Goal: Information Seeking & Learning: Learn about a topic

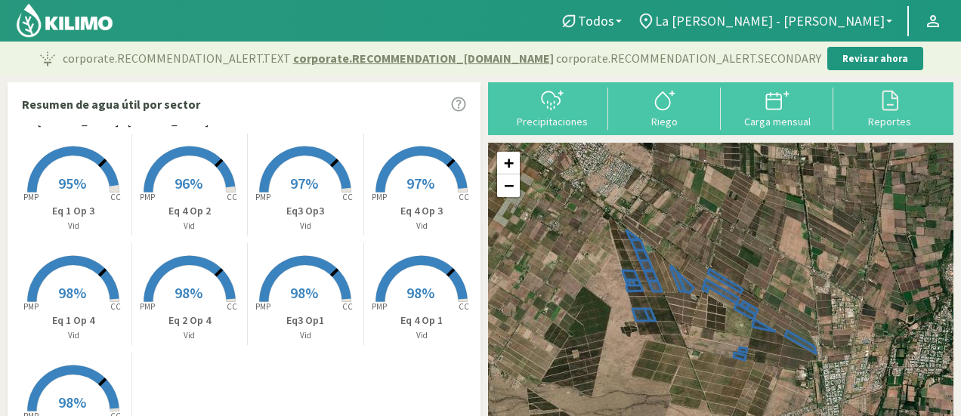
click at [893, 20] on link "La [PERSON_NAME] - [PERSON_NAME]" at bounding box center [764, 21] width 270 height 29
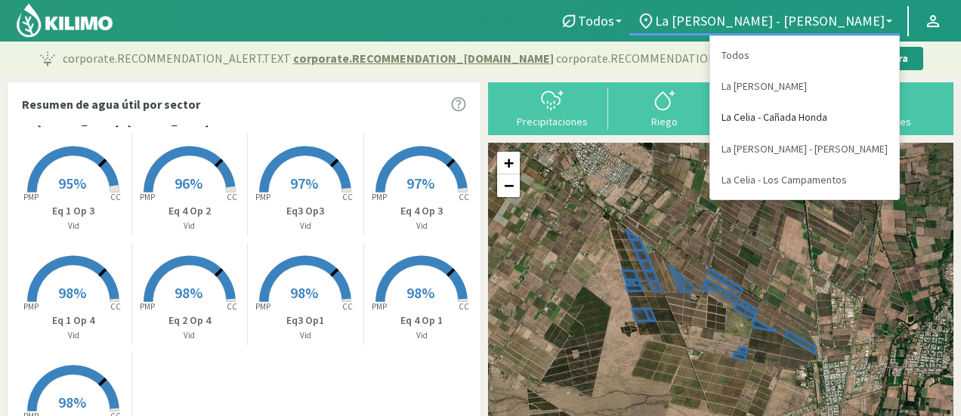
click at [816, 113] on link "La Celia - Cañada Honda" at bounding box center [804, 117] width 189 height 31
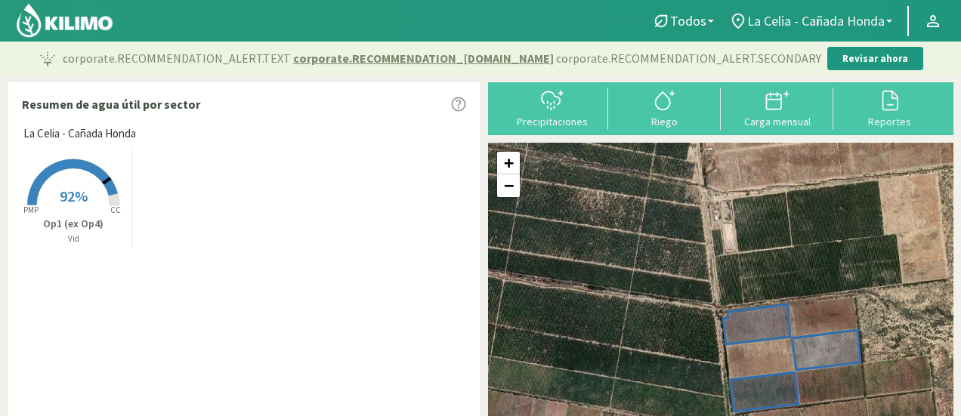
click at [887, 23] on link "La Celia - Cañada Honda" at bounding box center [810, 21] width 178 height 29
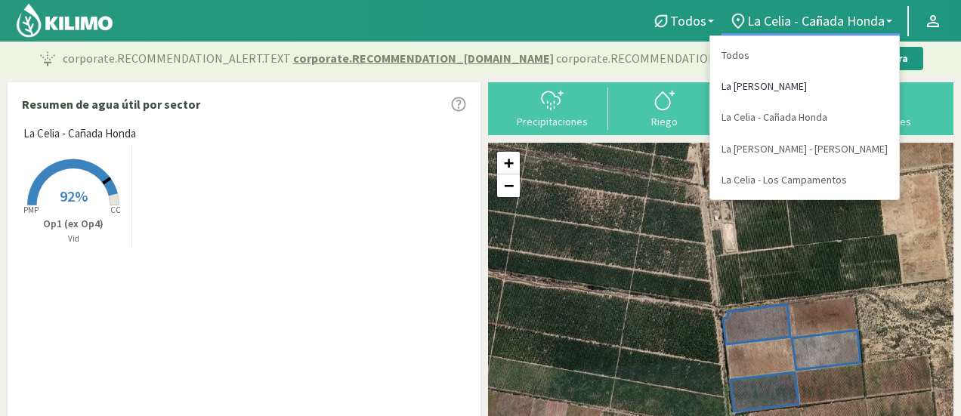
click at [833, 85] on link "La [PERSON_NAME]" at bounding box center [804, 86] width 189 height 31
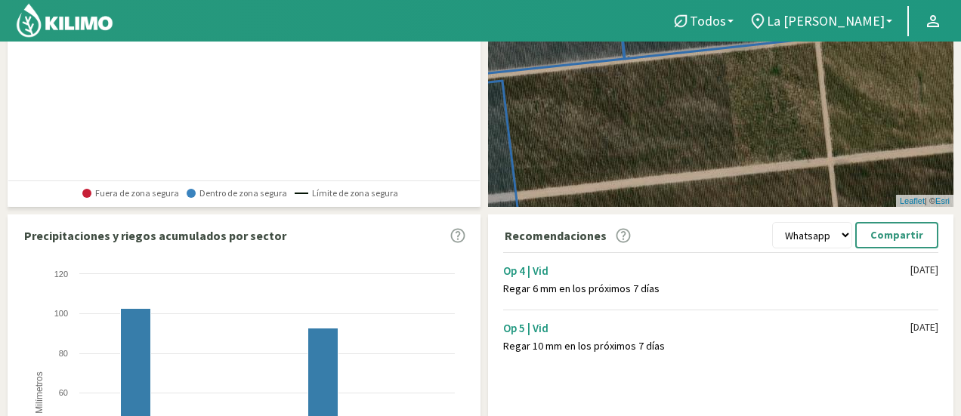
scroll to position [299, 0]
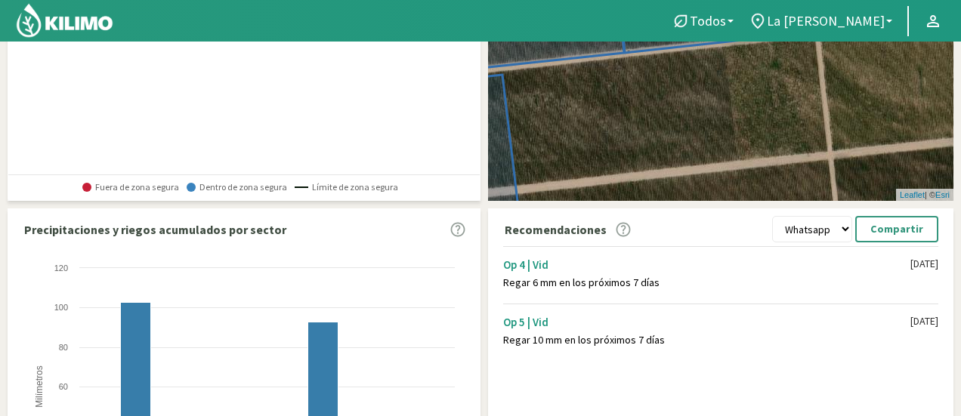
click at [598, 281] on div "Regar 6 mm en los próximos 7 días" at bounding box center [706, 282] width 407 height 13
click at [578, 336] on div "Regar 10 mm en los próximos 7 días" at bounding box center [706, 340] width 407 height 13
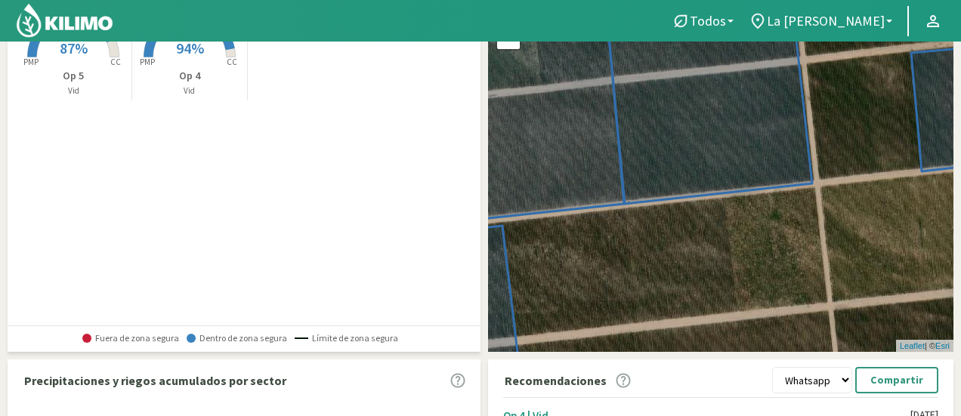
scroll to position [72, 0]
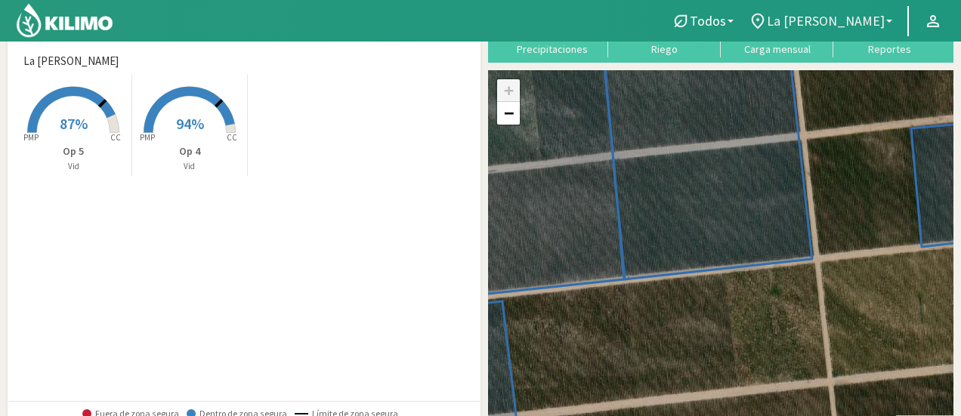
click at [890, 20] on b at bounding box center [889, 21] width 6 height 3
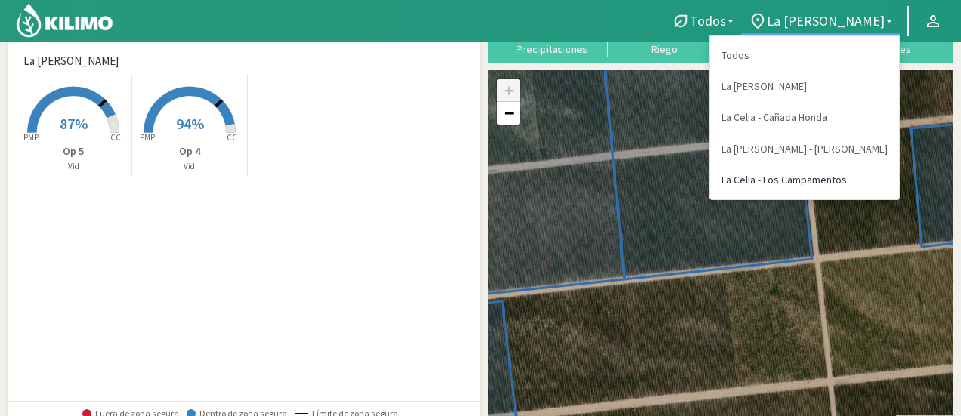
click at [851, 182] on link "La Celia - Los Campamentos" at bounding box center [804, 180] width 189 height 31
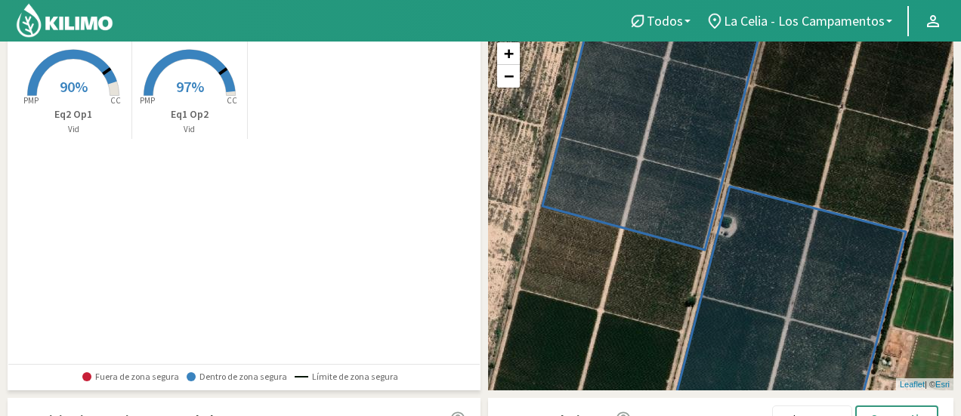
scroll to position [70, 0]
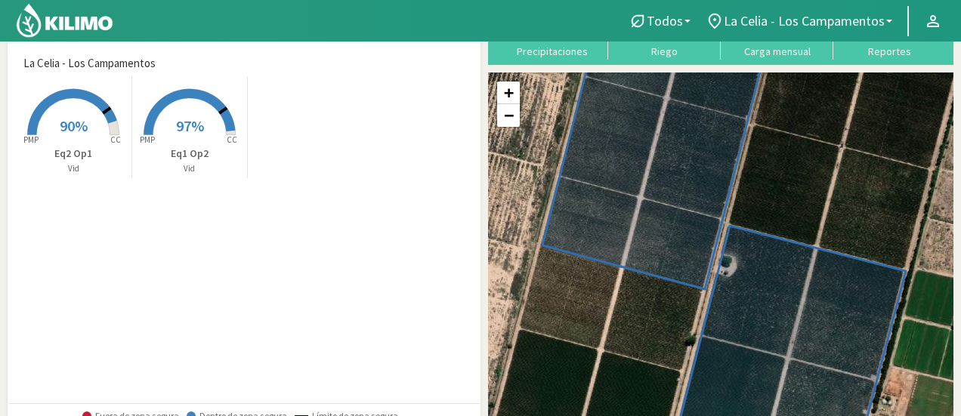
click at [109, 112] on icon at bounding box center [73, 112] width 90 height 46
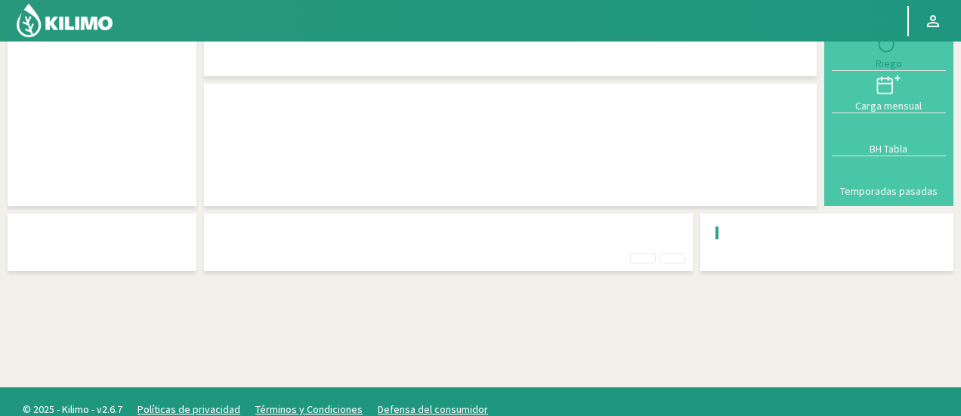
scroll to position [36, 0]
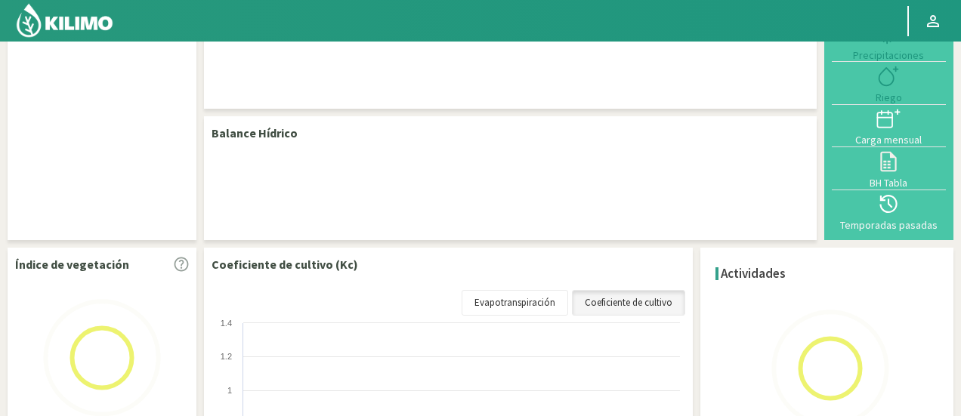
select select "3: Object"
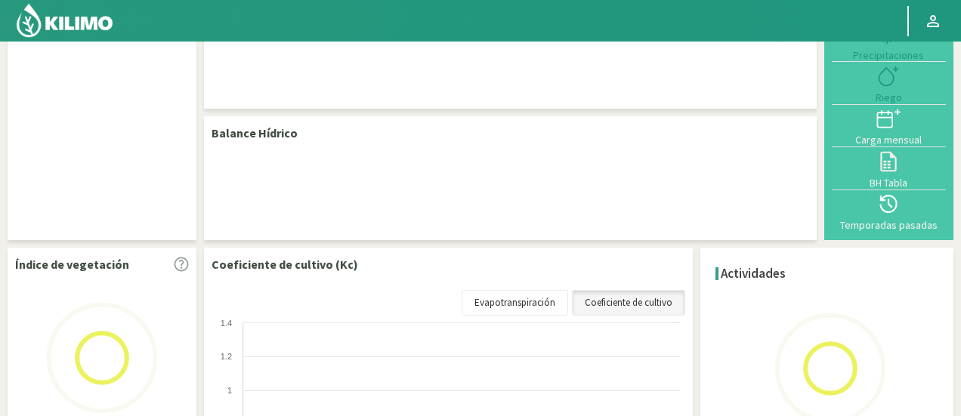
select select "1: Object"
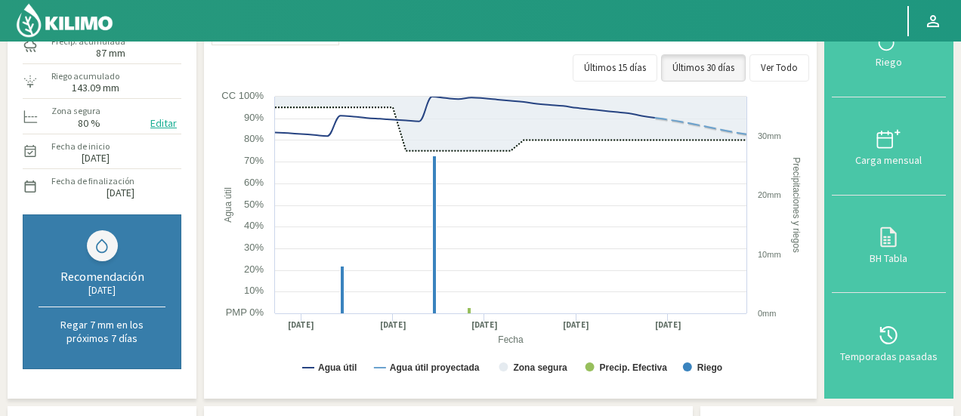
scroll to position [79, 0]
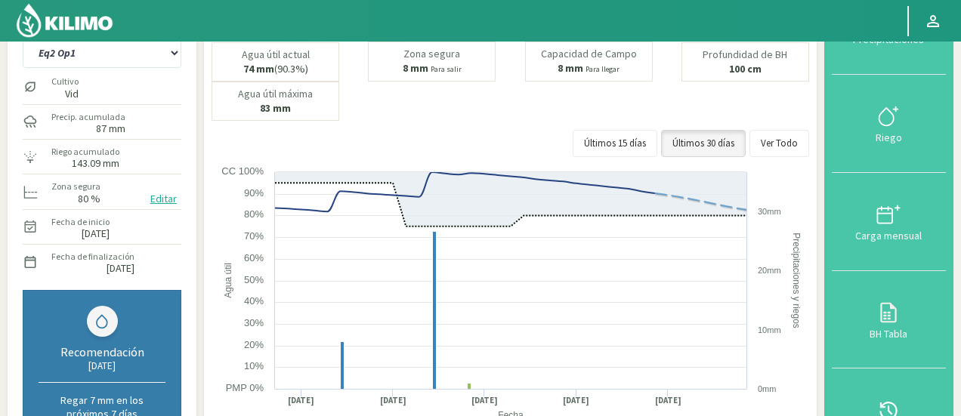
click at [80, 194] on label "80 %" at bounding box center [89, 199] width 23 height 10
click at [168, 196] on button "Editar" at bounding box center [163, 198] width 35 height 17
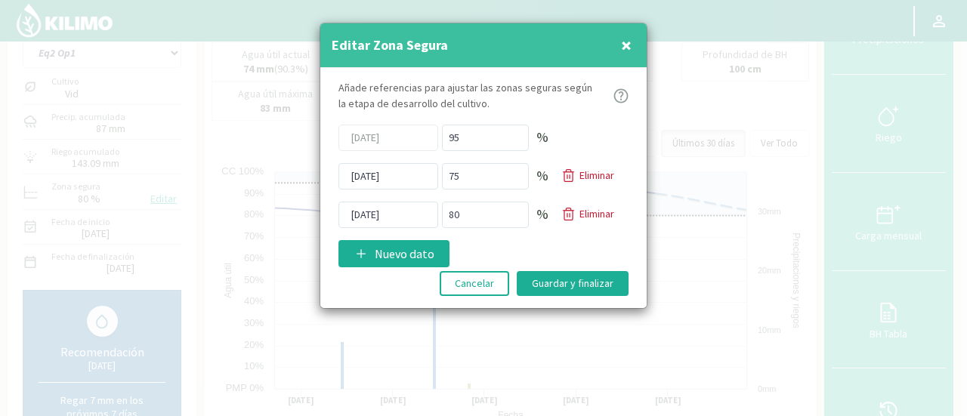
click at [339, 338] on div at bounding box center [483, 208] width 967 height 416
click at [627, 45] on span "×" at bounding box center [626, 44] width 11 height 25
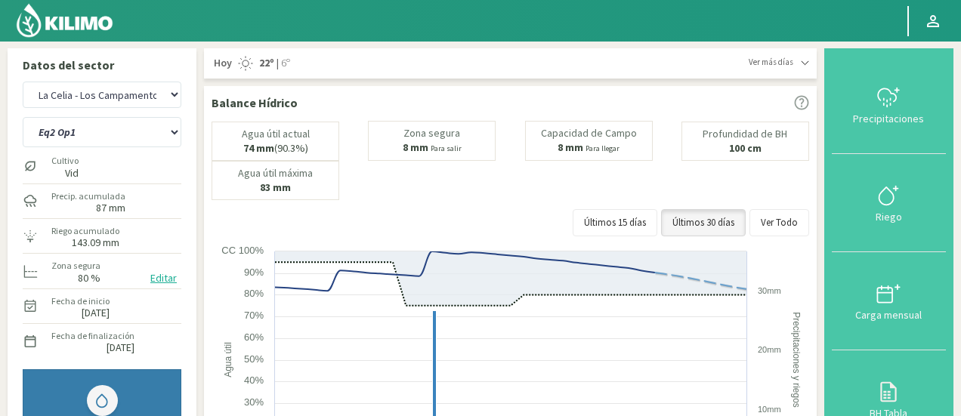
scroll to position [0, 0]
click at [805, 66] on icon at bounding box center [804, 63] width 8 height 8
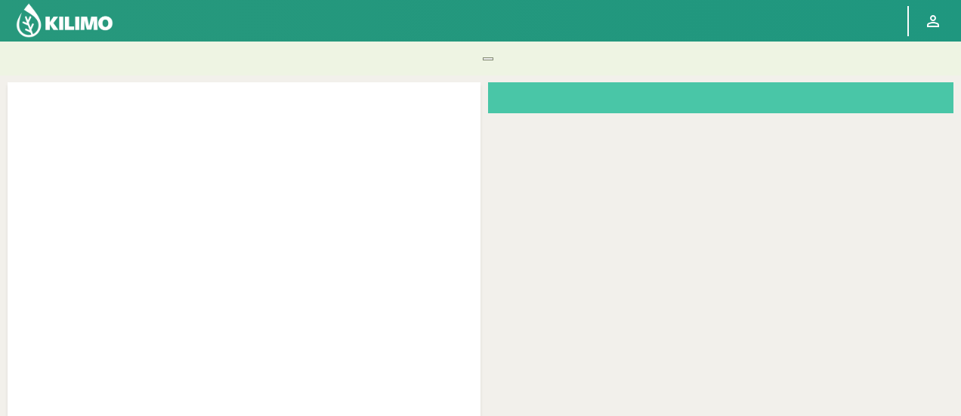
click at [255, 208] on div at bounding box center [244, 282] width 473 height 400
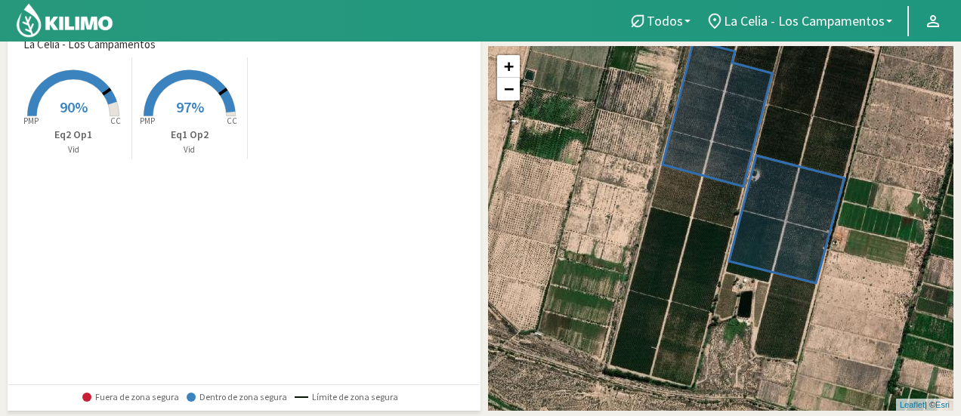
scroll to position [75, 0]
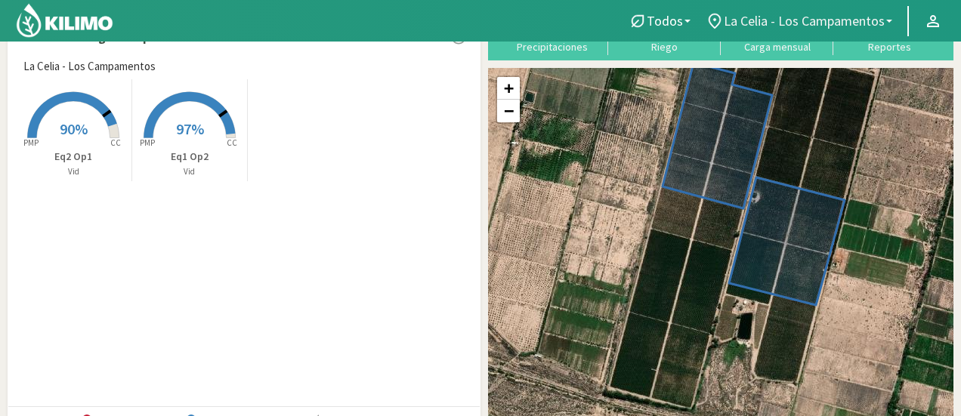
click at [890, 20] on b at bounding box center [889, 21] width 6 height 3
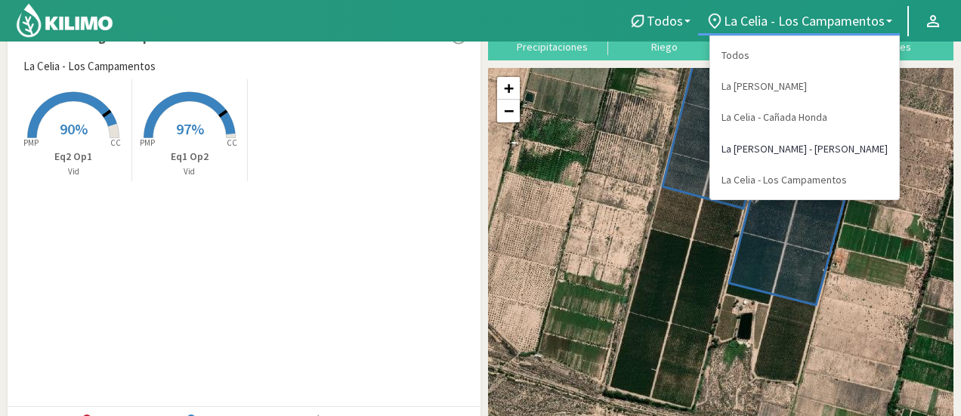
click at [847, 149] on link "La [PERSON_NAME] - [PERSON_NAME]" at bounding box center [804, 149] width 189 height 31
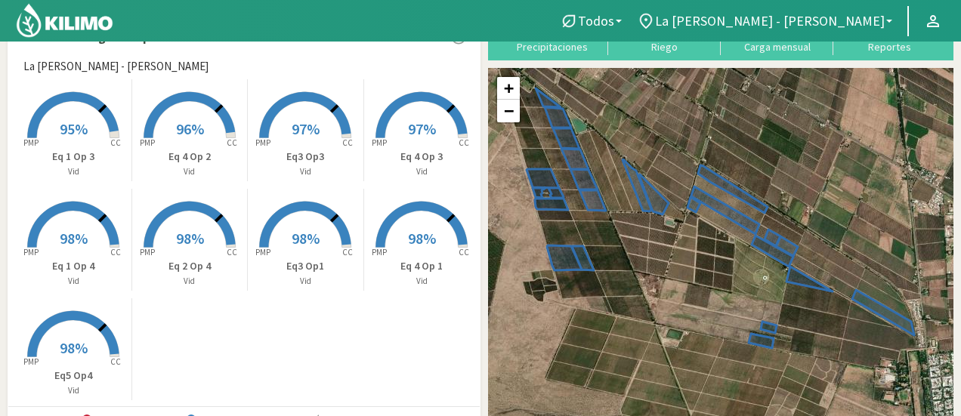
click at [59, 97] on icon at bounding box center [73, 115] width 91 height 46
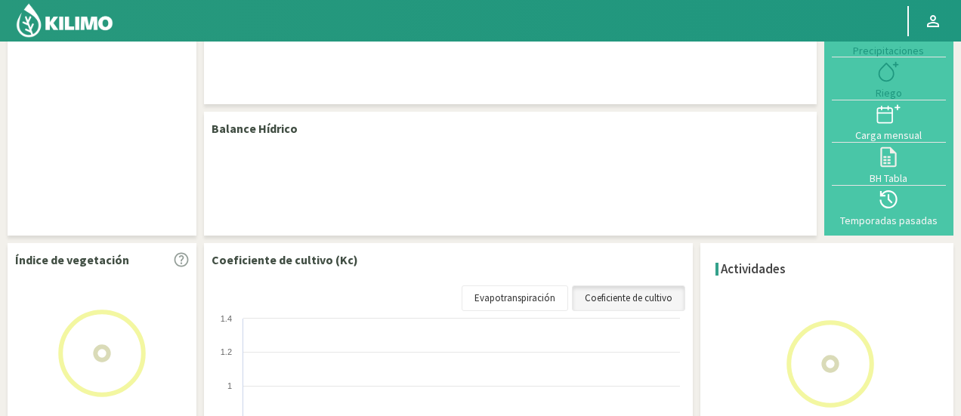
select select "2: Object"
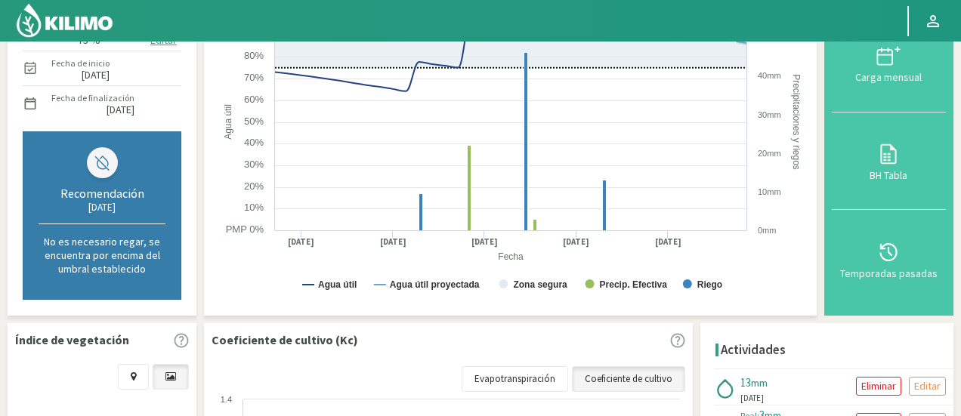
scroll to position [151, 0]
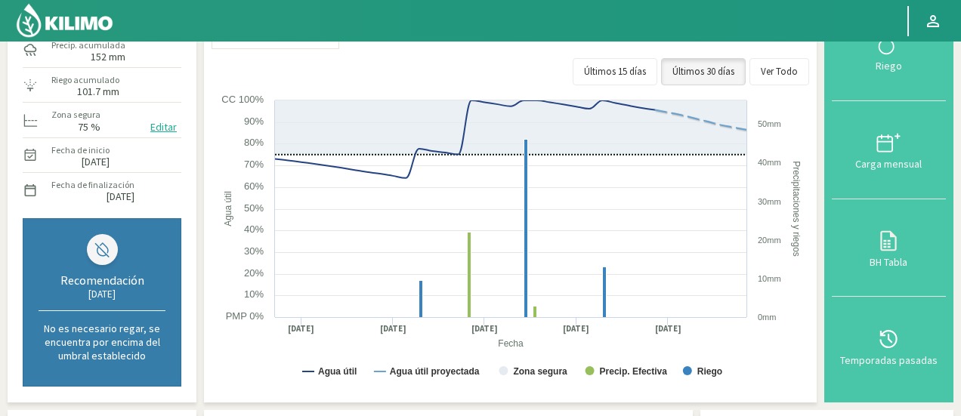
scroll to position [109, 0]
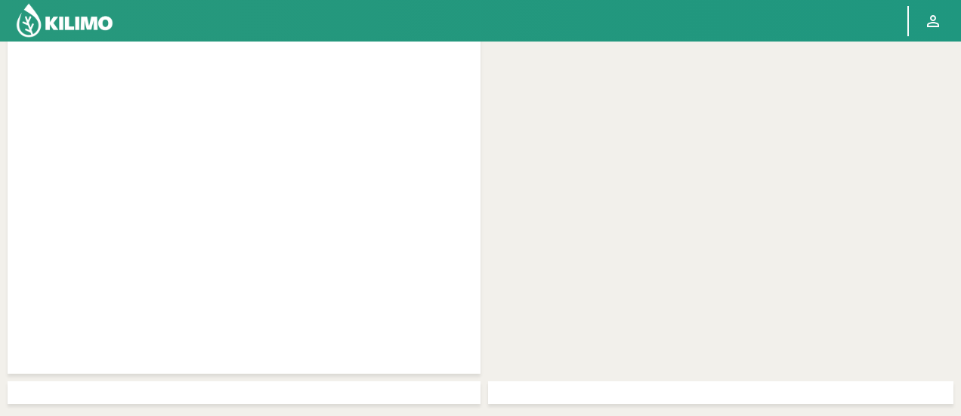
click at [683, 151] on div at bounding box center [720, 204] width 465 height 340
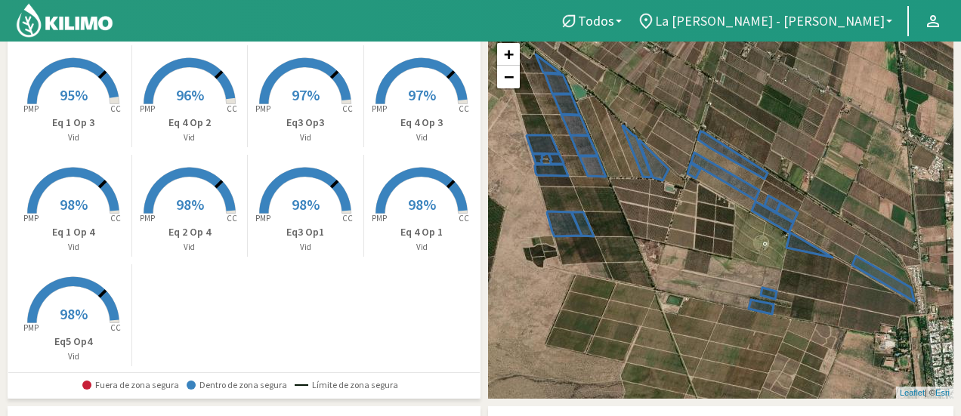
click at [894, 20] on link "La [PERSON_NAME] - [PERSON_NAME]" at bounding box center [764, 21] width 270 height 29
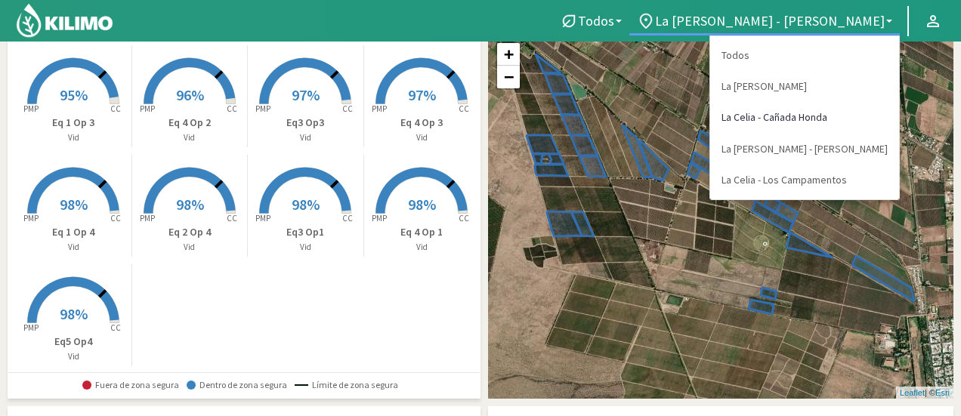
click at [796, 113] on link "La Celia - Cañada Honda" at bounding box center [804, 117] width 189 height 31
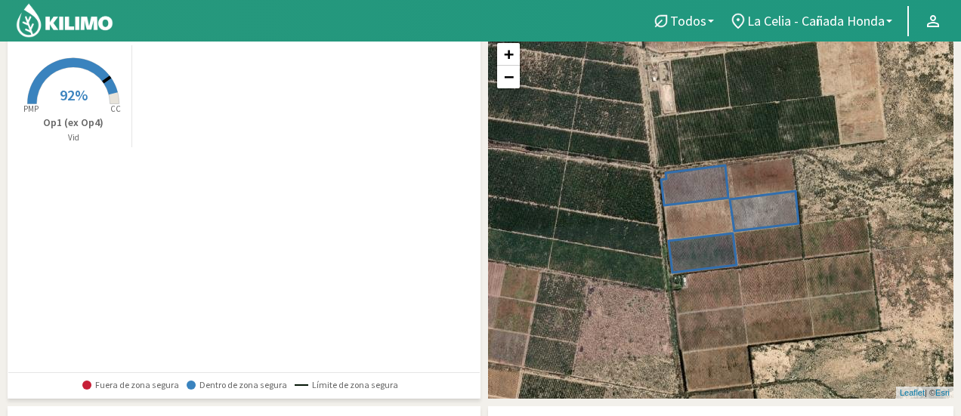
click at [80, 95] on span "92%" at bounding box center [74, 94] width 28 height 19
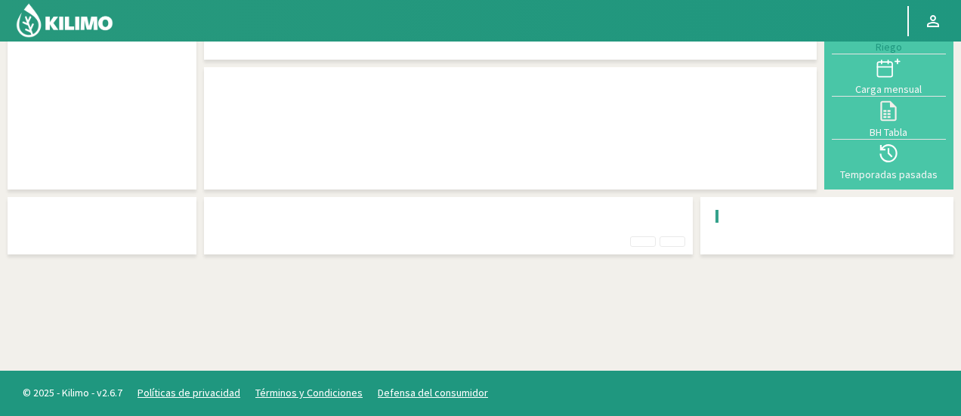
scroll to position [75, 0]
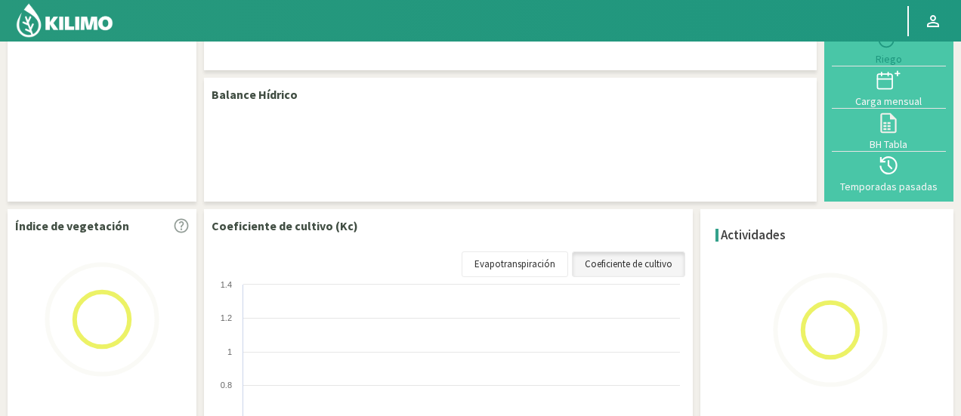
select select "1: Object"
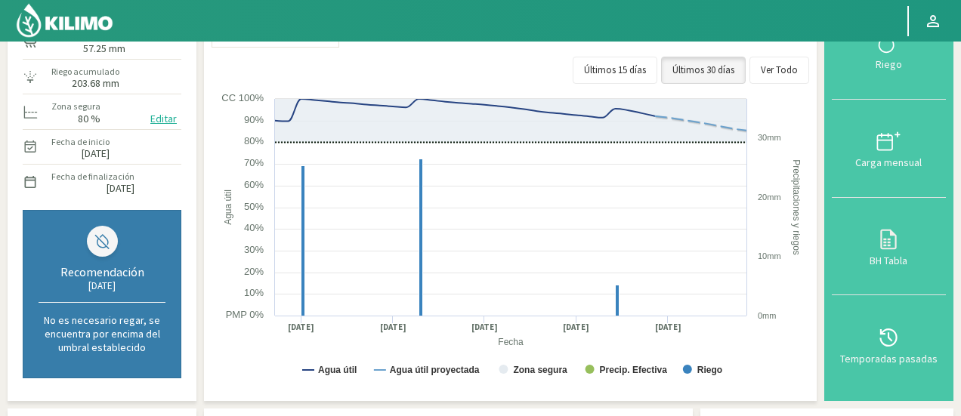
scroll to position [150, 0]
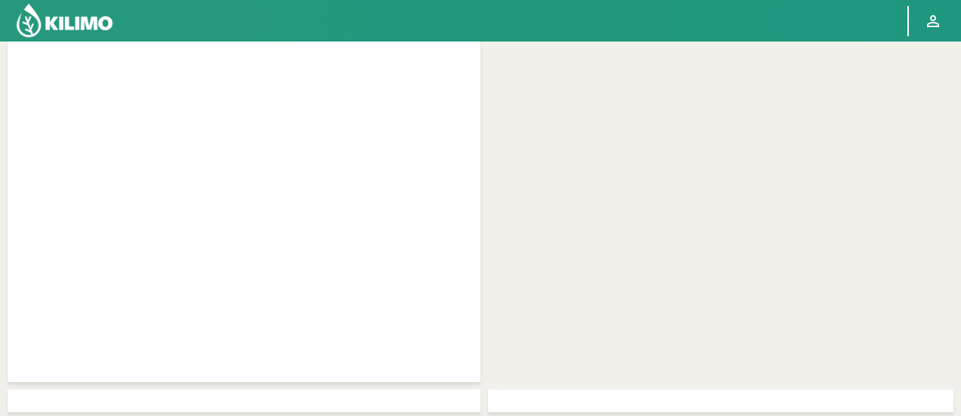
scroll to position [68, 0]
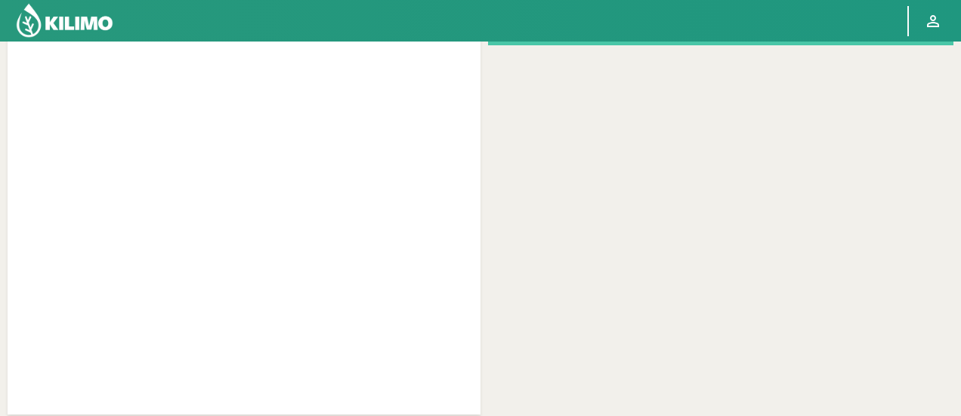
click at [642, 197] on div at bounding box center [720, 245] width 465 height 340
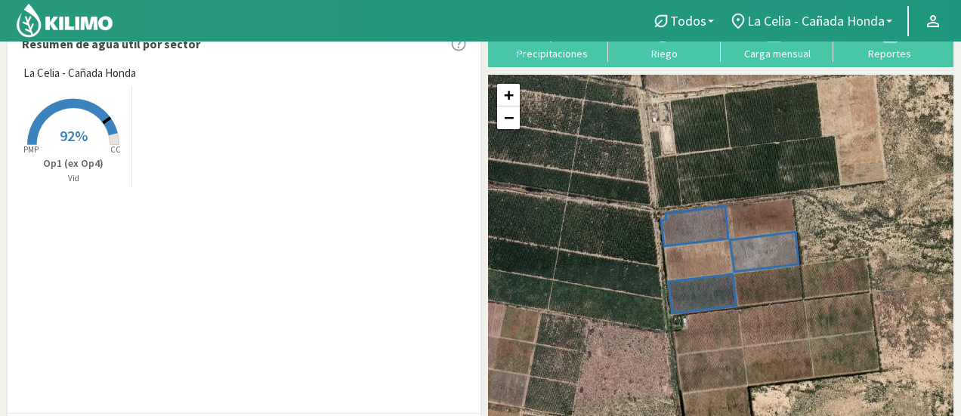
click at [890, 17] on link "La Celia - Cañada Honda" at bounding box center [810, 21] width 178 height 29
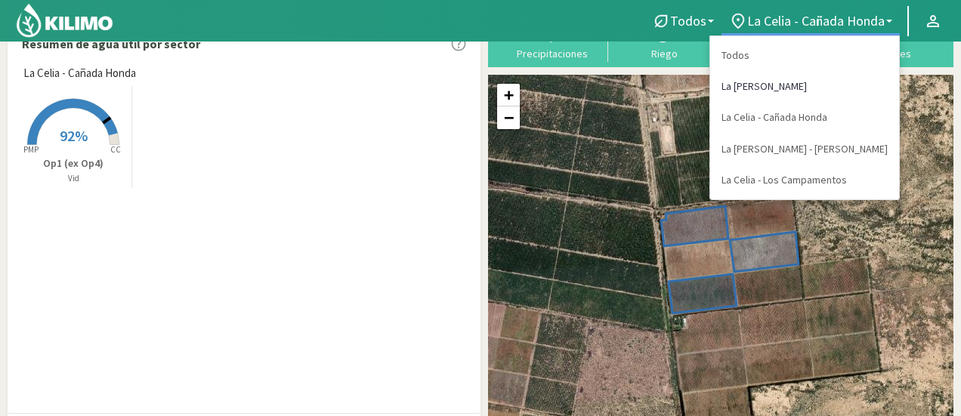
click at [831, 88] on link "La [PERSON_NAME]" at bounding box center [804, 86] width 189 height 31
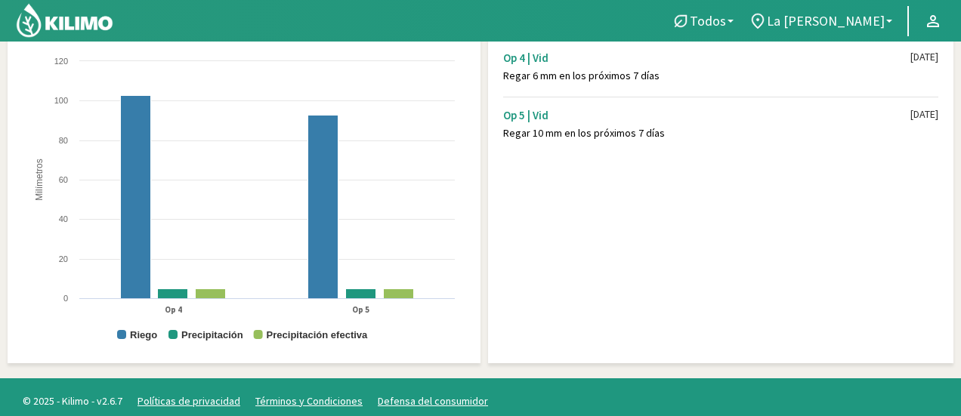
scroll to position [446, 0]
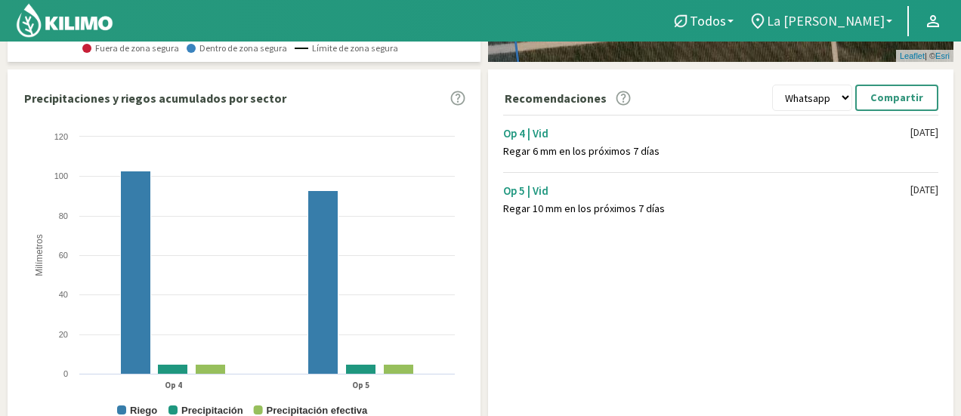
click at [894, 17] on link "La [PERSON_NAME]" at bounding box center [820, 21] width 159 height 29
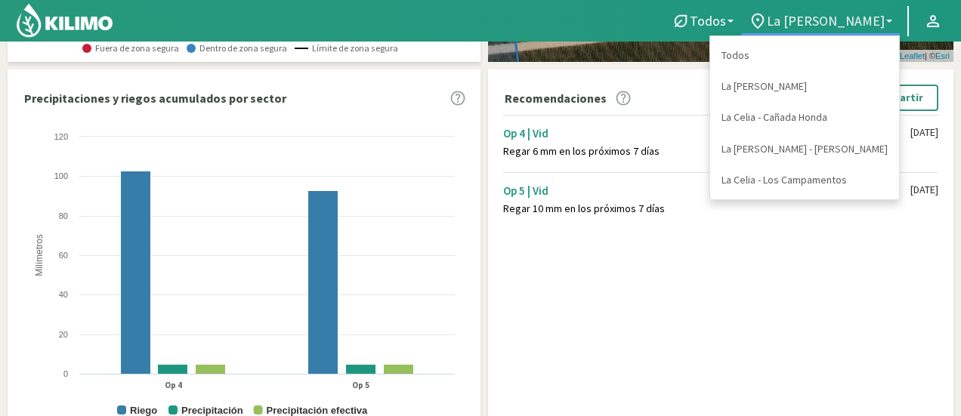
click at [891, 26] on link "La [PERSON_NAME]" at bounding box center [820, 21] width 159 height 29
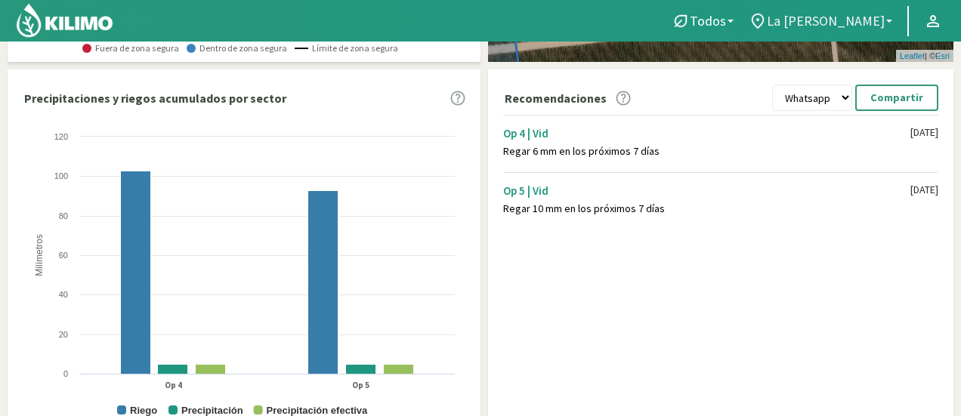
click at [888, 22] on link "La [PERSON_NAME]" at bounding box center [820, 21] width 159 height 29
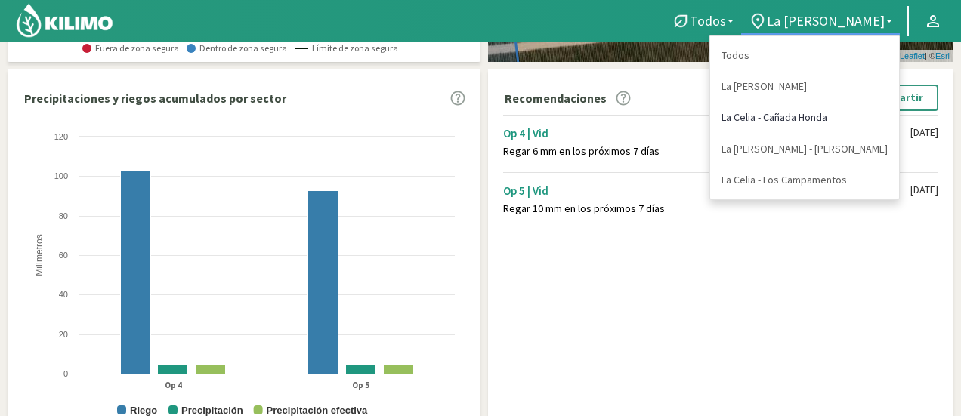
click at [816, 120] on link "La Celia - Cañada Honda" at bounding box center [804, 117] width 189 height 31
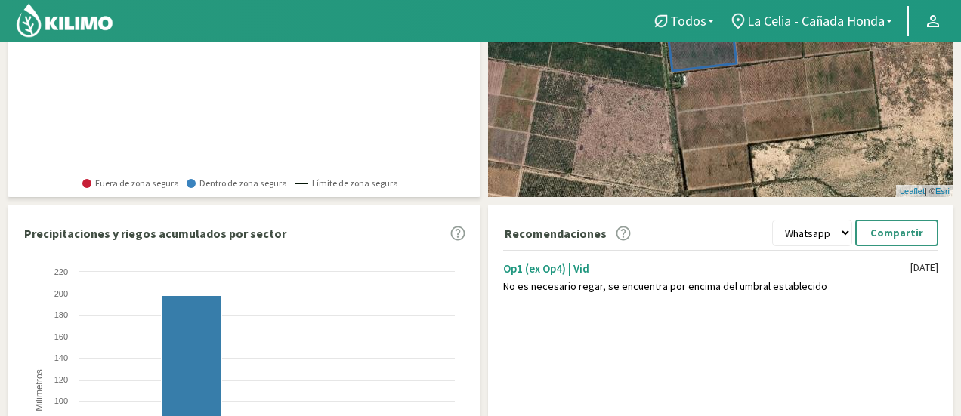
scroll to position [313, 0]
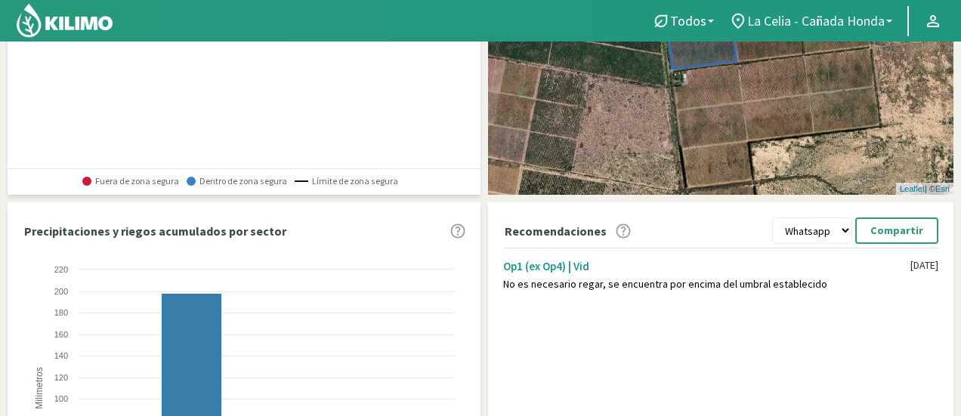
click at [890, 22] on b at bounding box center [889, 21] width 6 height 3
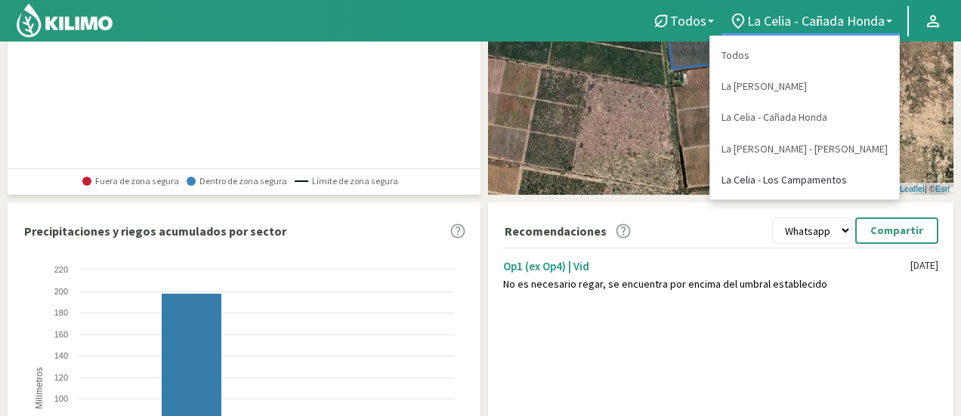
click at [846, 180] on link "La Celia - Los Campamentos" at bounding box center [804, 180] width 189 height 31
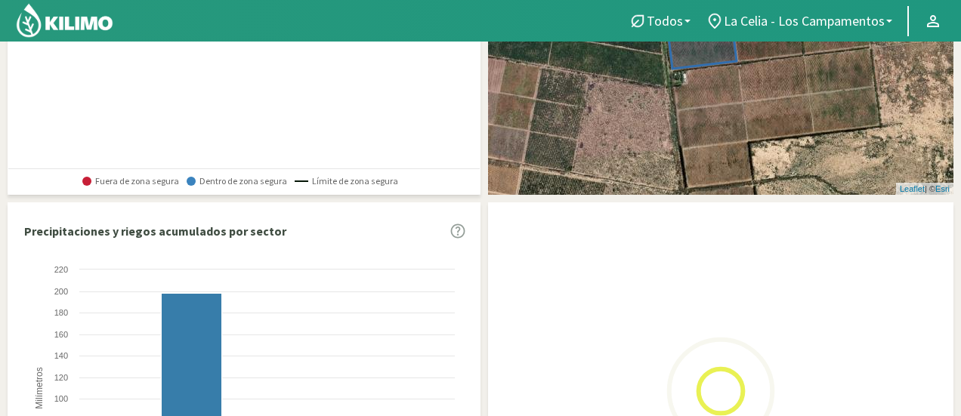
scroll to position [0, 0]
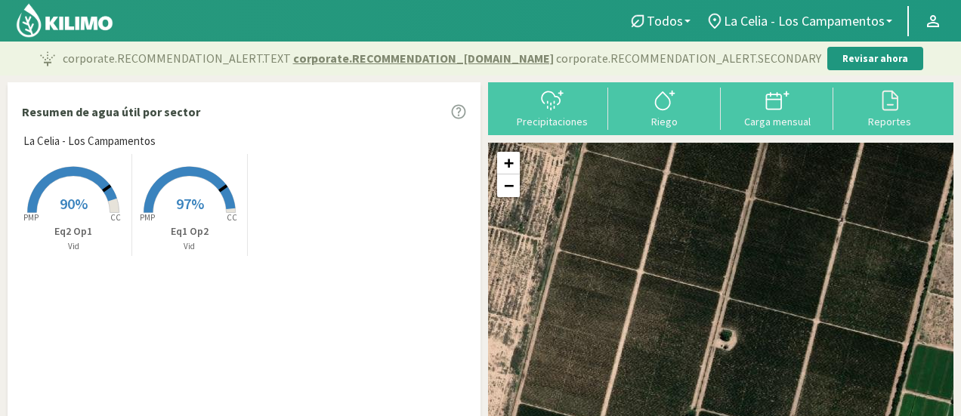
drag, startPoint x: 959, startPoint y: 123, endPoint x: 959, endPoint y: 215, distance: 92.1
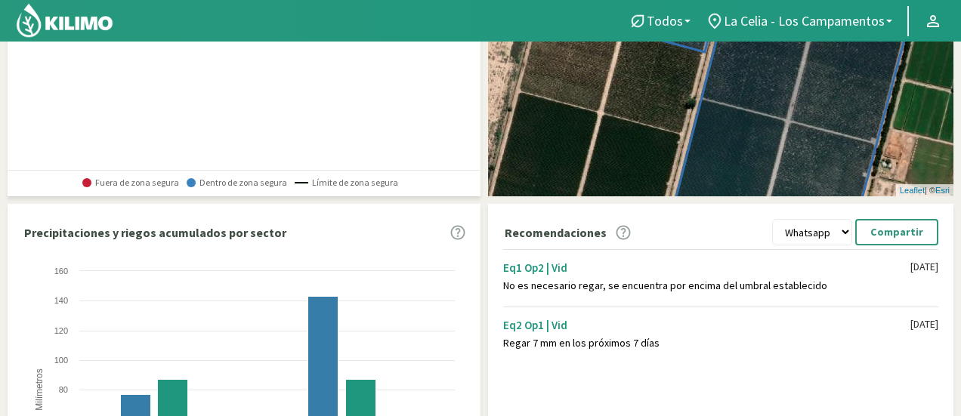
scroll to position [312, 0]
